Goal: Transaction & Acquisition: Purchase product/service

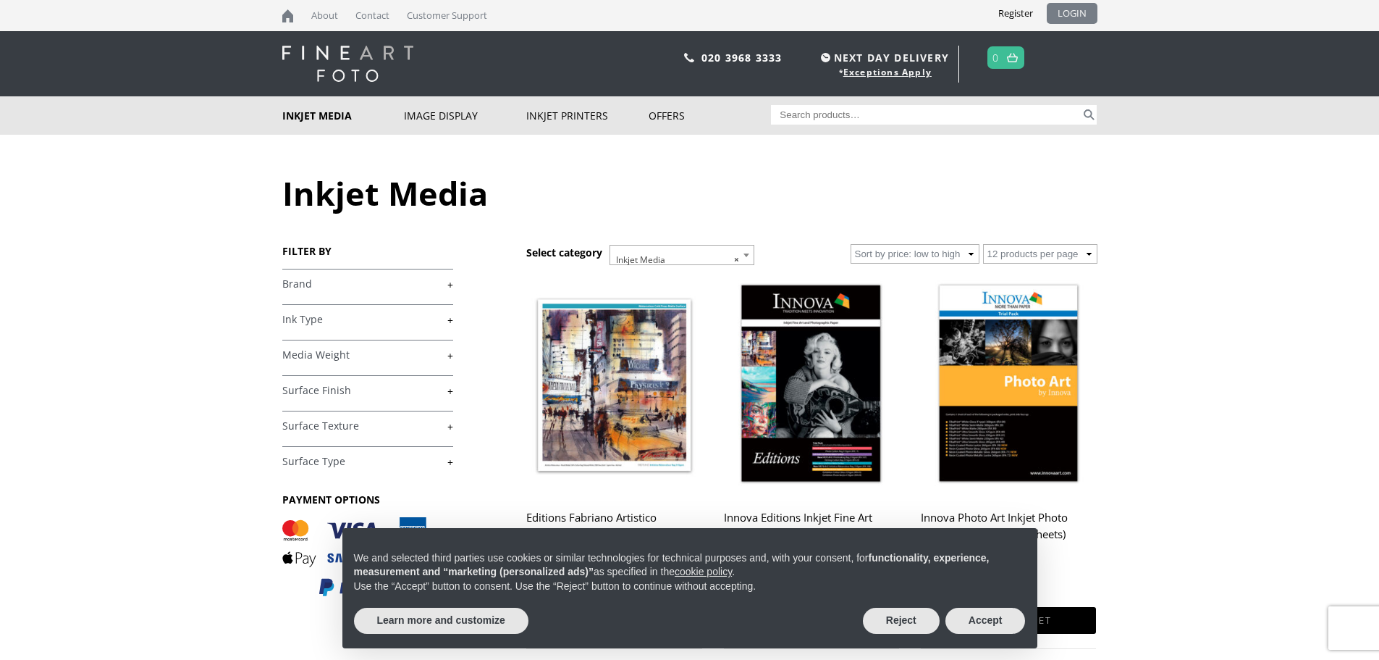
click at [1068, 10] on link "LOGIN" at bounding box center [1072, 13] width 51 height 21
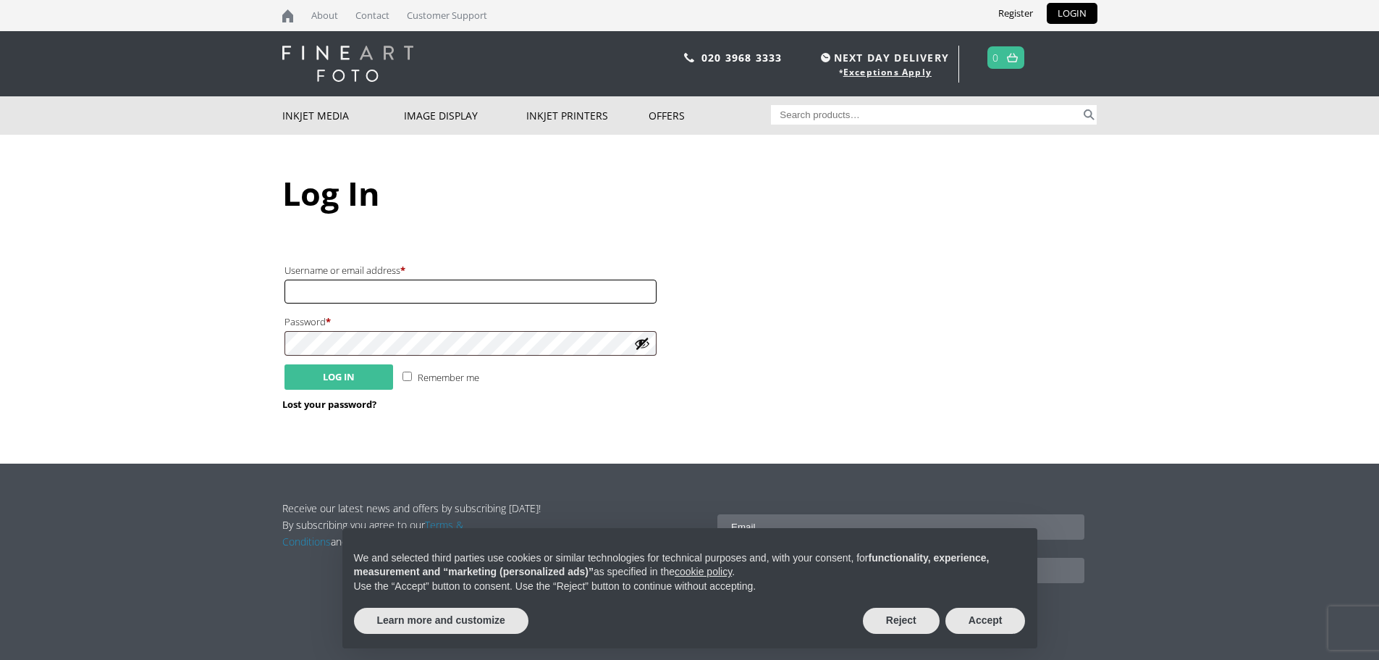
type input "robmyers67@gmail.com"
click at [314, 377] on button "Log in" at bounding box center [339, 376] width 109 height 25
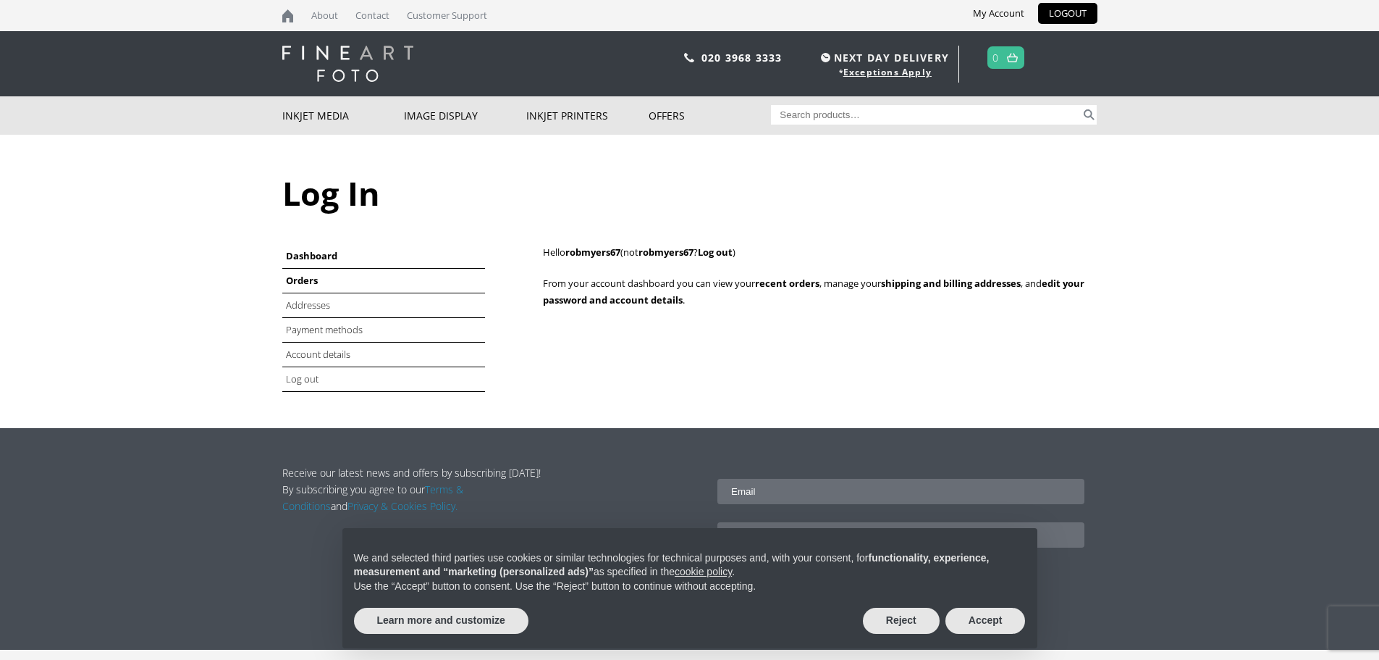
click at [300, 277] on link "Orders" at bounding box center [302, 280] width 32 height 13
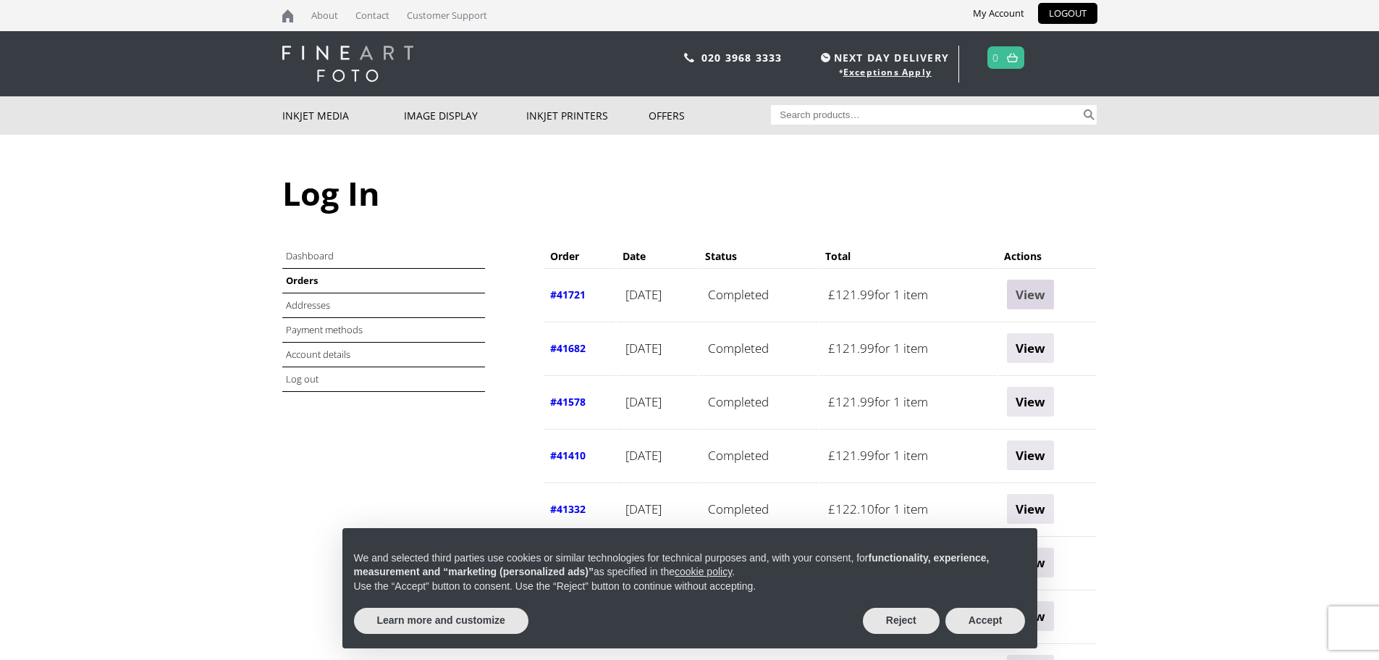
click at [1044, 294] on link "View" at bounding box center [1030, 294] width 47 height 30
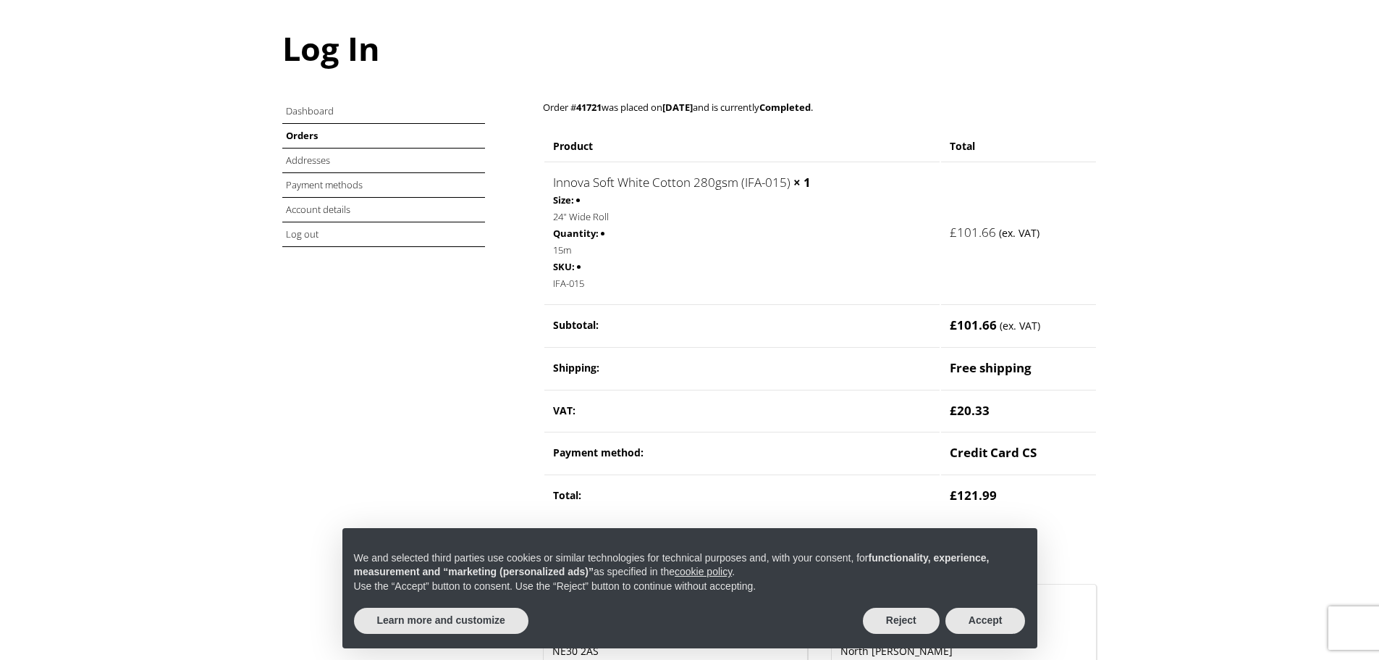
scroll to position [290, 0]
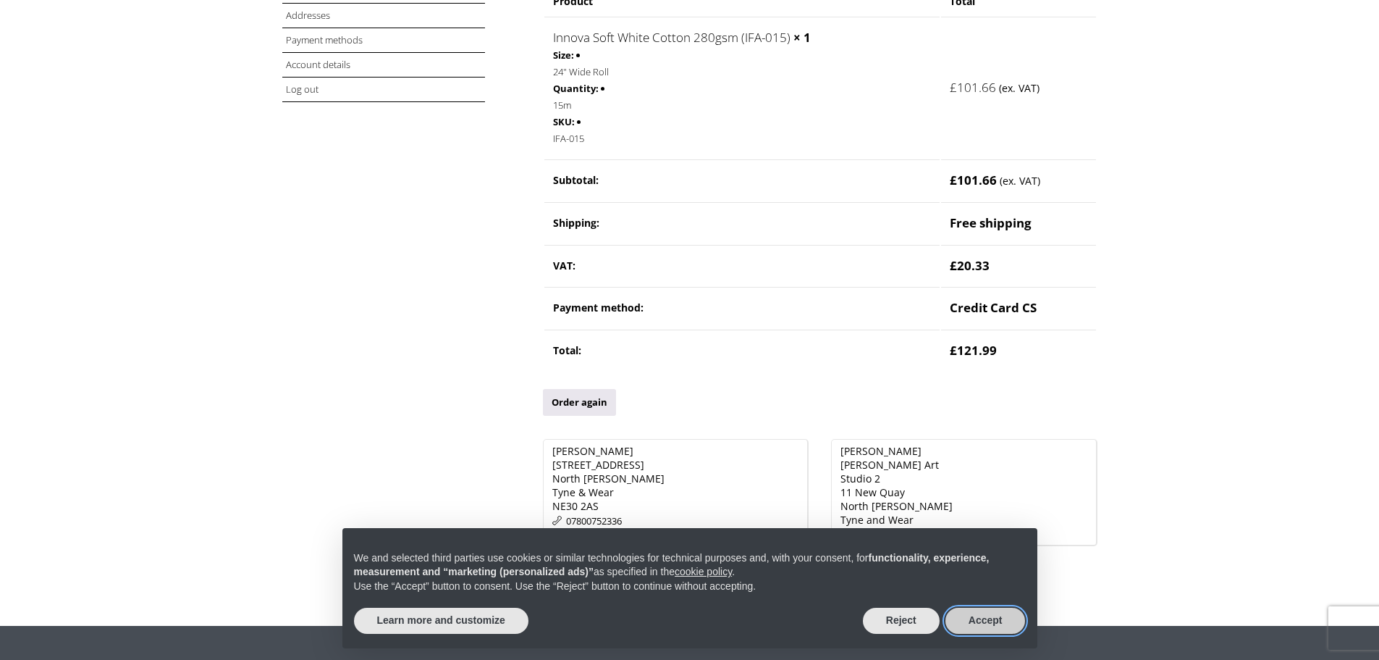
click at [993, 622] on button "Accept" at bounding box center [986, 620] width 80 height 26
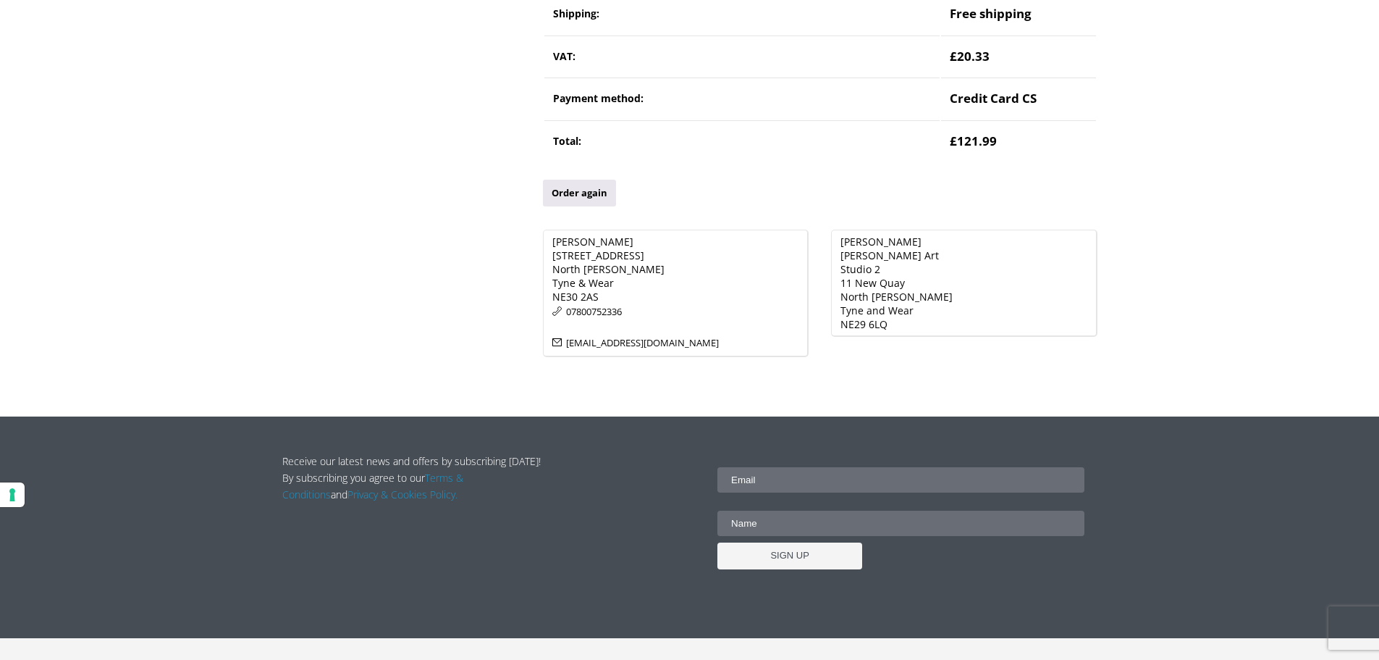
scroll to position [507, 0]
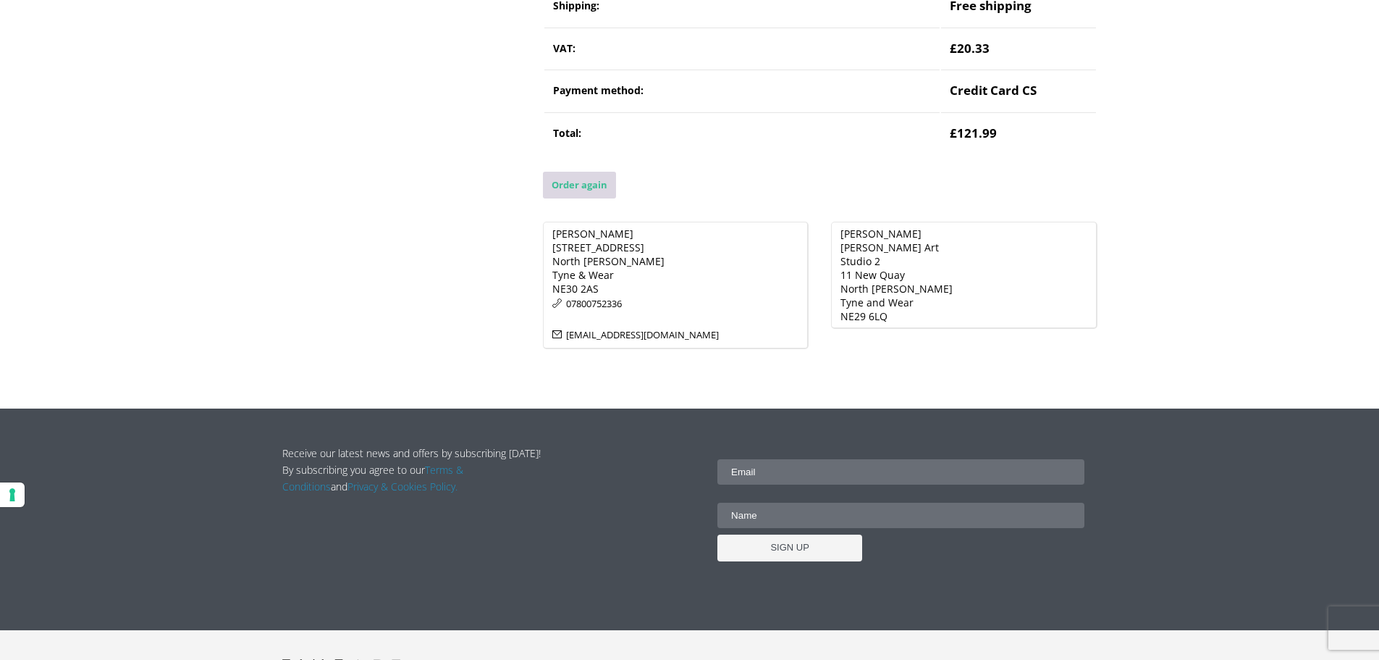
click at [570, 180] on link "Order again" at bounding box center [579, 185] width 73 height 27
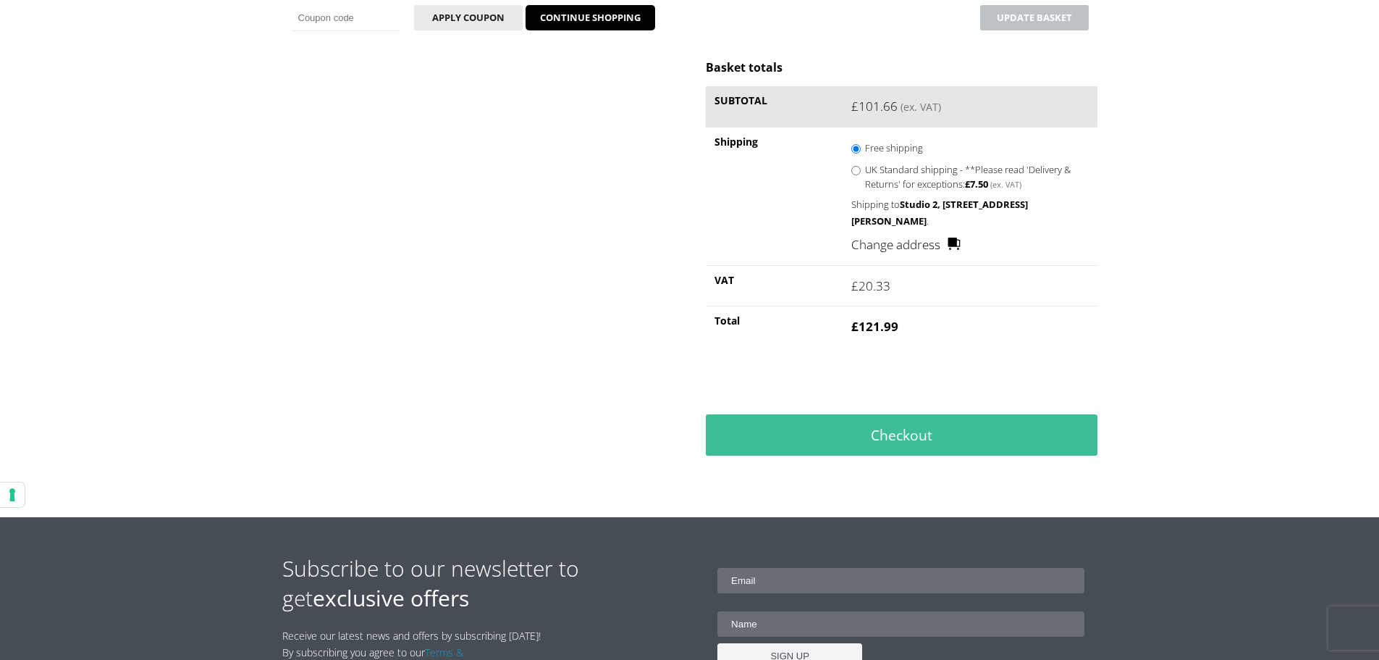
scroll to position [434, 0]
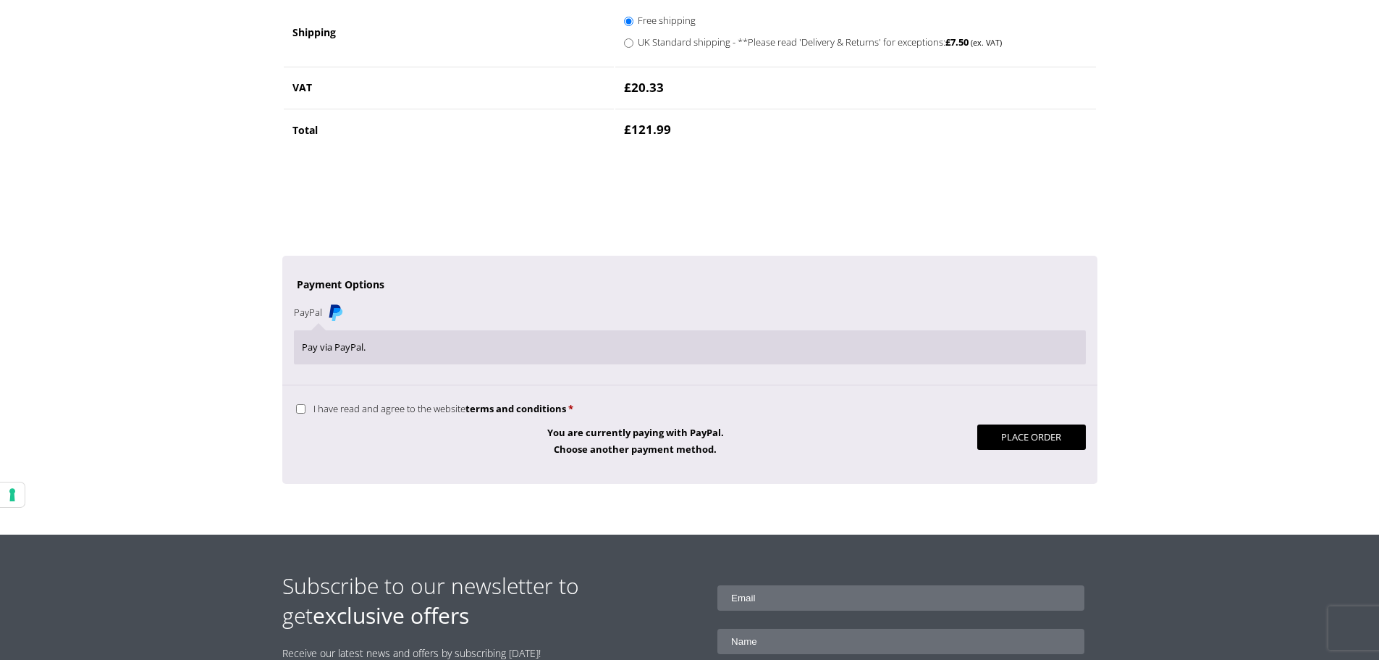
scroll to position [1014, 0]
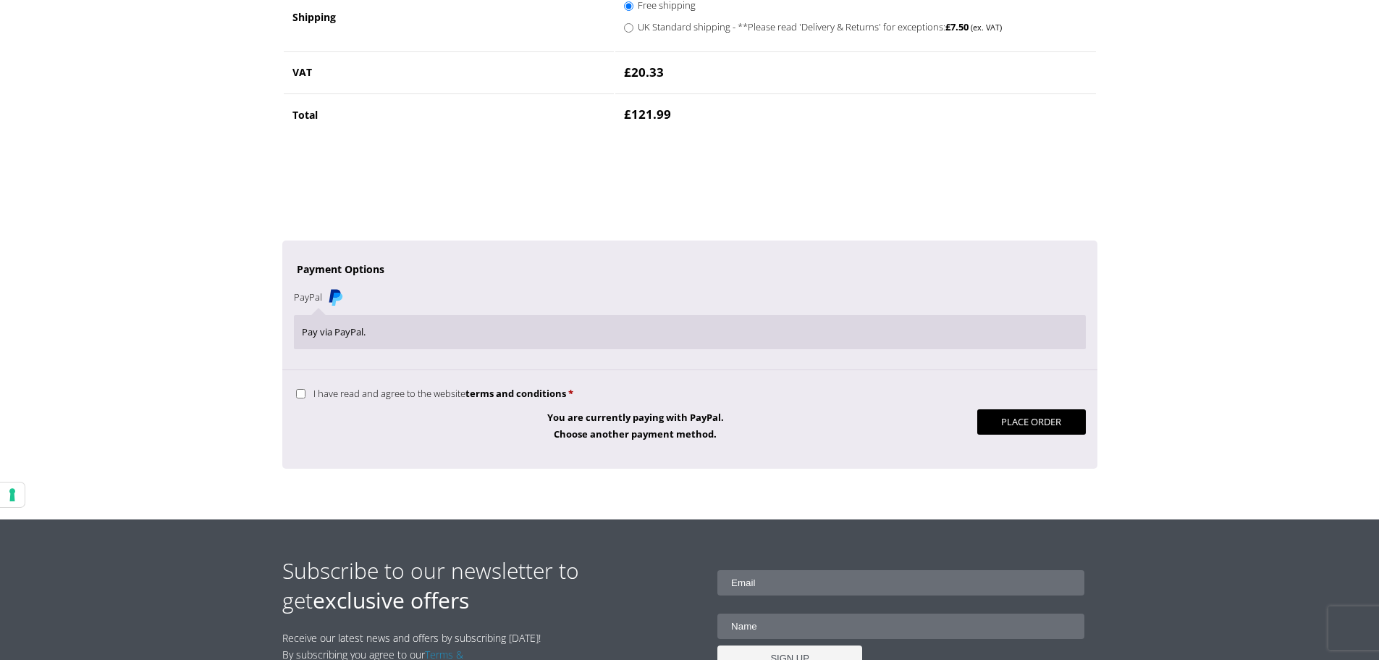
click at [300, 398] on label "I have read and agree to the website terms and conditions *" at bounding box center [434, 393] width 277 height 13
click at [300, 398] on input "I have read and agree to the website terms and conditions *" at bounding box center [300, 393] width 9 height 9
checkbox input "true"
click at [1035, 424] on button "Place order" at bounding box center [1031, 421] width 109 height 25
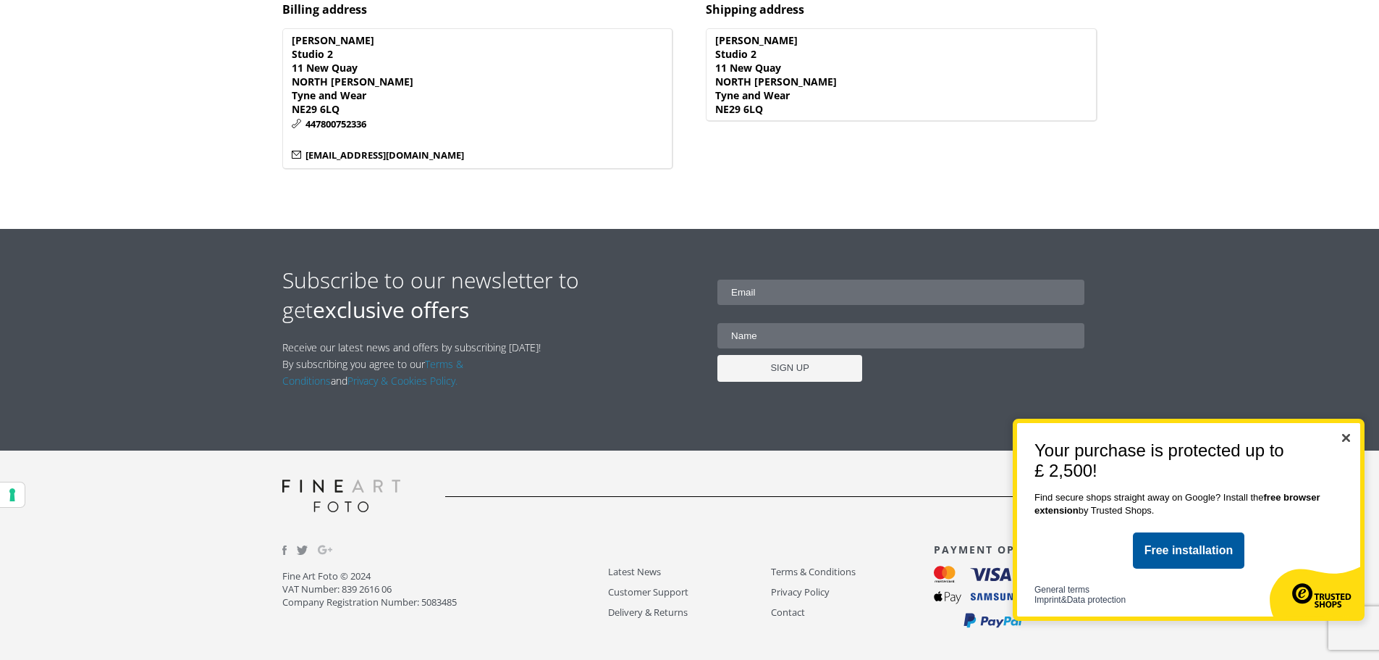
scroll to position [767, 0]
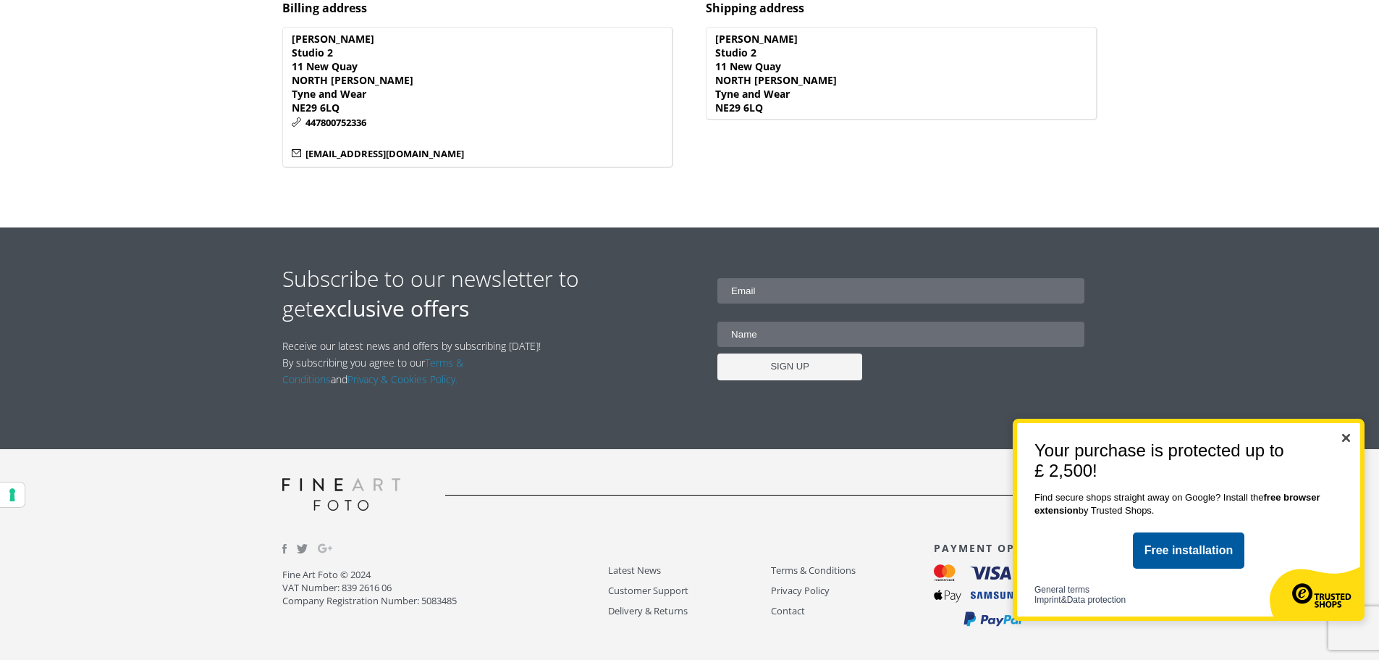
click at [1353, 439] on div "Your purchase is protected up to £ 2,500! Find secure shops straight away on Go…" at bounding box center [1189, 519] width 352 height 202
